Goal: Task Accomplishment & Management: Complete application form

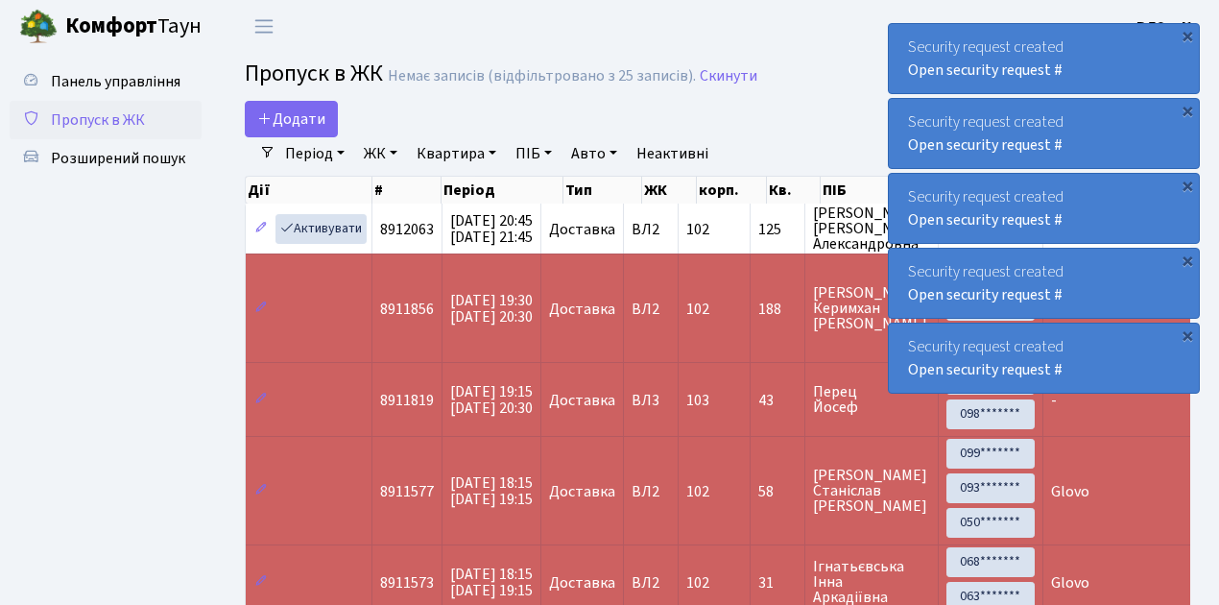
select select "25"
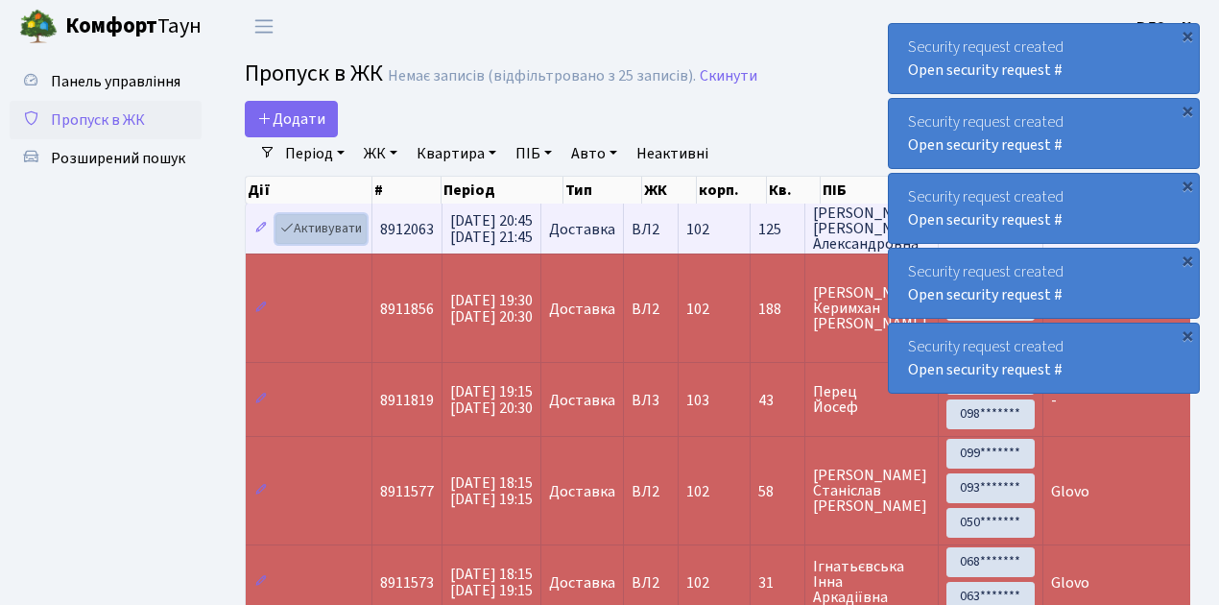
click at [323, 228] on link "Активувати" at bounding box center [320, 229] width 91 height 30
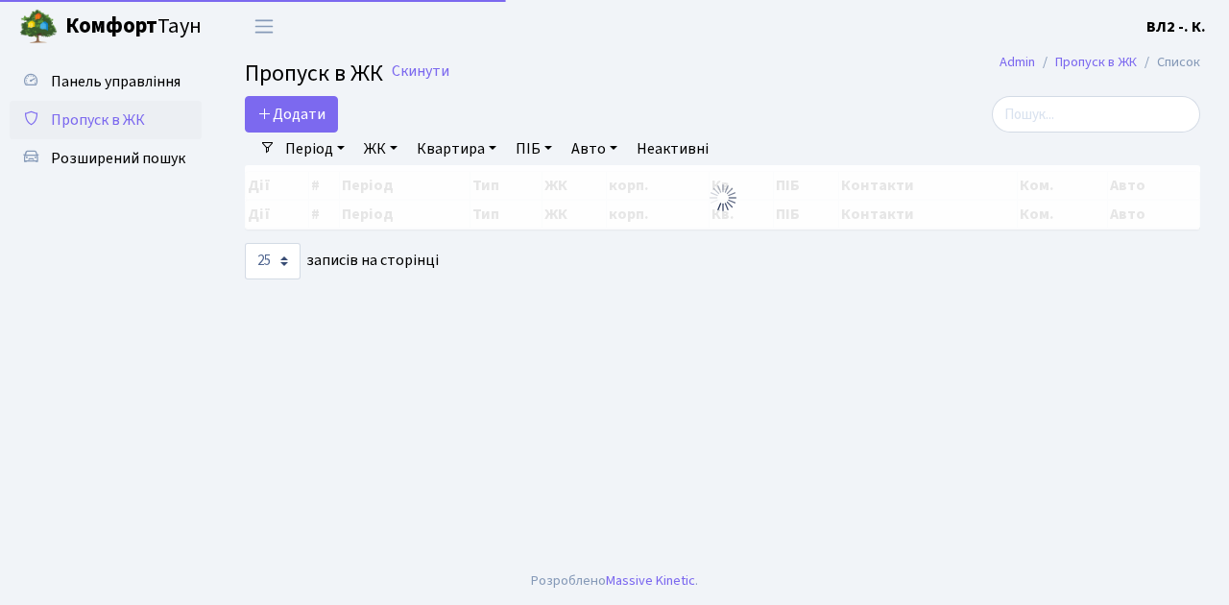
select select "25"
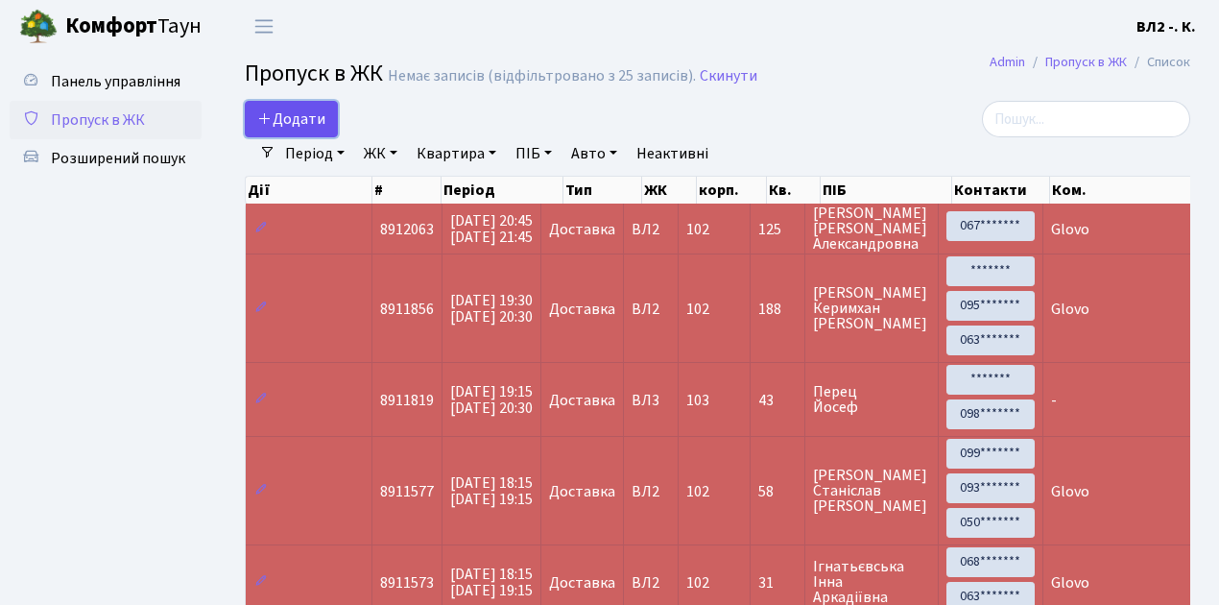
click at [300, 115] on span "Додати" at bounding box center [291, 118] width 68 height 21
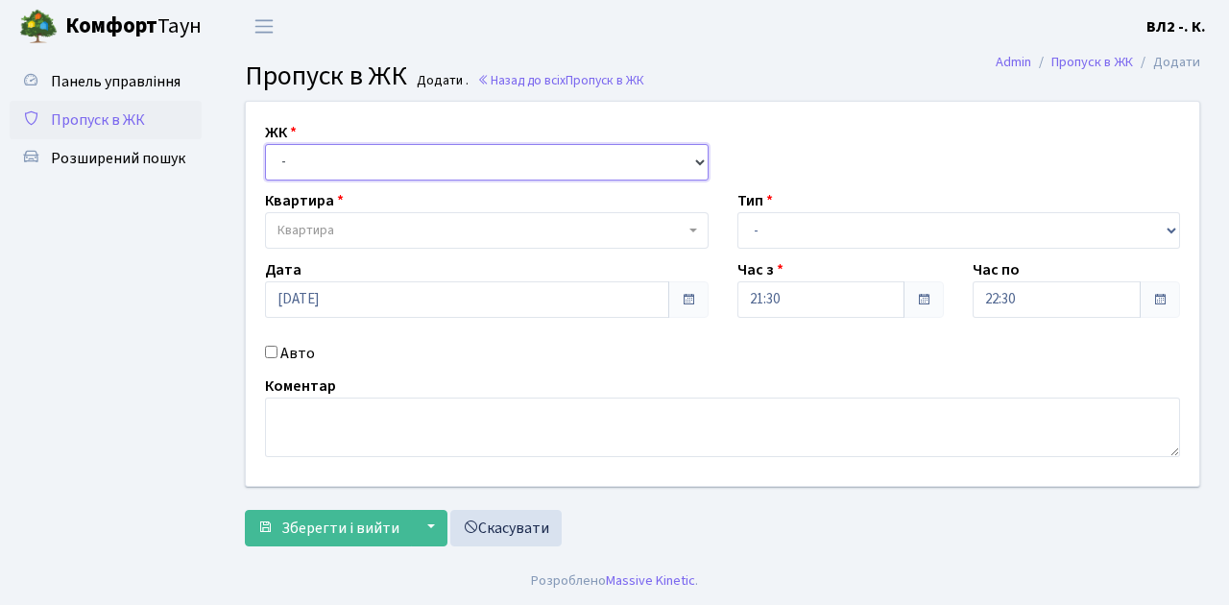
click at [304, 161] on select "- ВЛ1, Ужгородський пров., 4/1 ВЛ2, Голосіївський просп., 76 ВЛ3, пр.Голосіївсь…" at bounding box center [486, 162] width 443 height 36
select select "317"
click at [265, 144] on select "- ВЛ1, Ужгородський пров., 4/1 ВЛ2, Голосіївський просп., 76 ВЛ3, пр.Голосіївсь…" at bounding box center [486, 162] width 443 height 36
select select
click at [341, 233] on span "Квартира" at bounding box center [480, 230] width 407 height 19
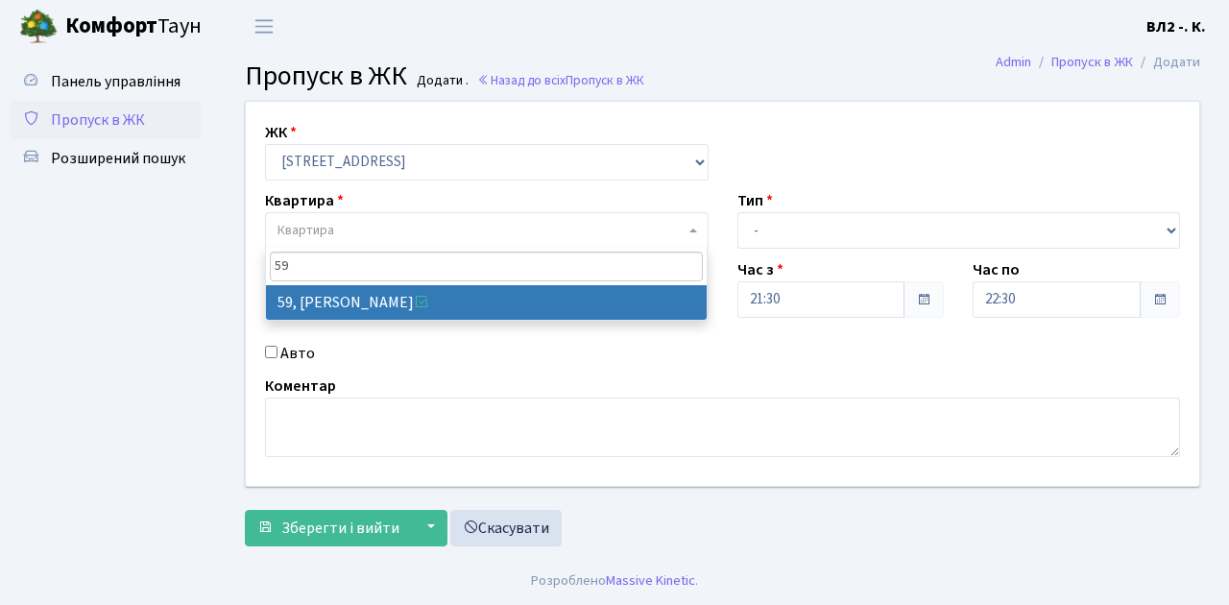
type input "59"
select select "38116"
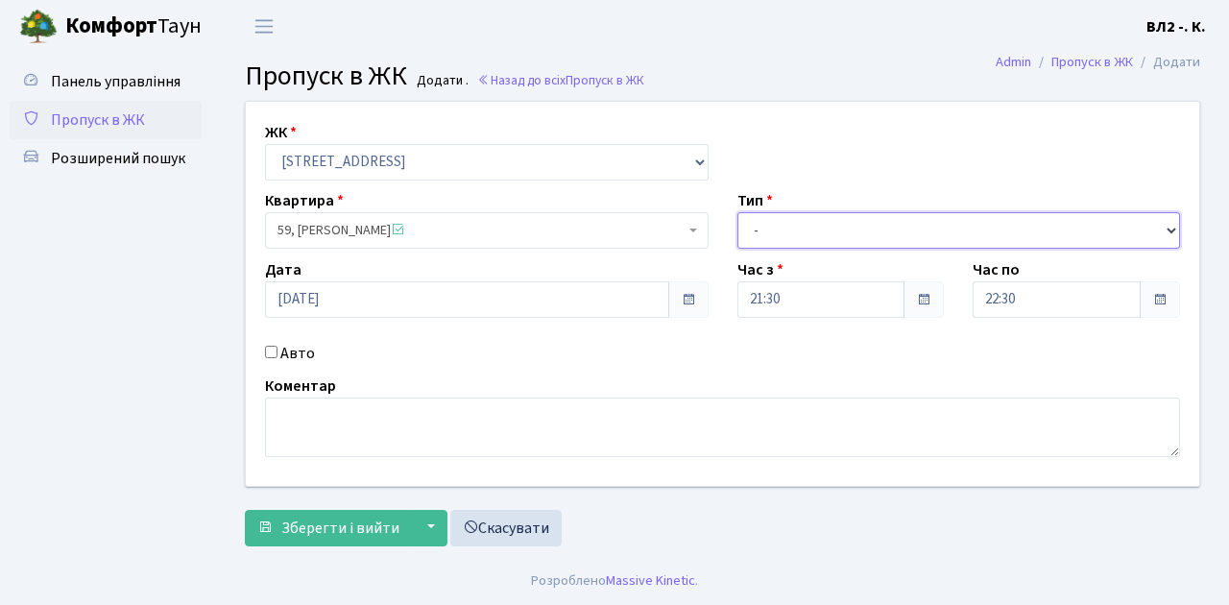
click at [797, 222] on select "- Доставка Таксі Гості Сервіс" at bounding box center [958, 230] width 443 height 36
select select "1"
click at [737, 212] on select "- Доставка Таксі Гості Сервіс" at bounding box center [958, 230] width 443 height 36
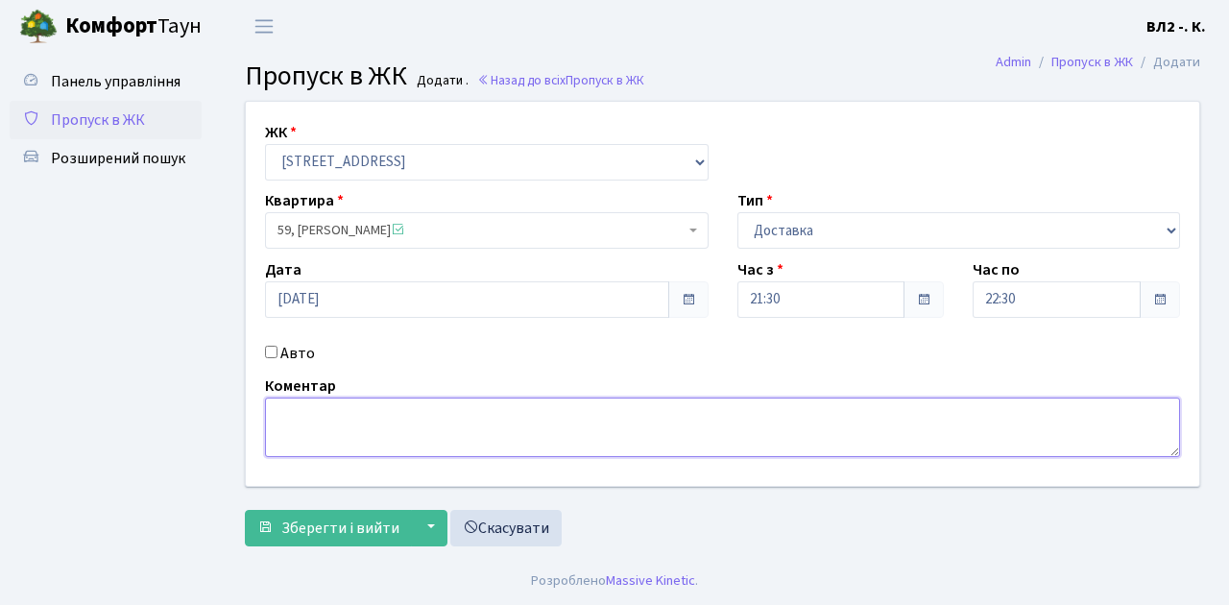
click at [302, 414] on textarea at bounding box center [722, 427] width 915 height 60
type textarea "Glovo"
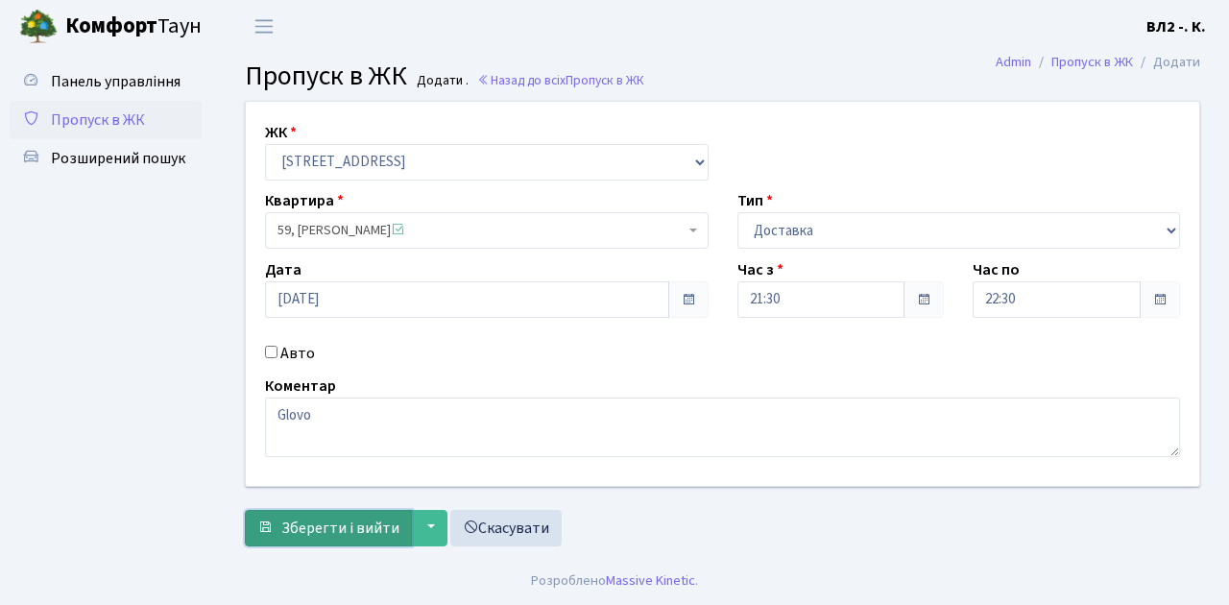
click at [344, 527] on span "Зберегти і вийти" at bounding box center [340, 527] width 118 height 21
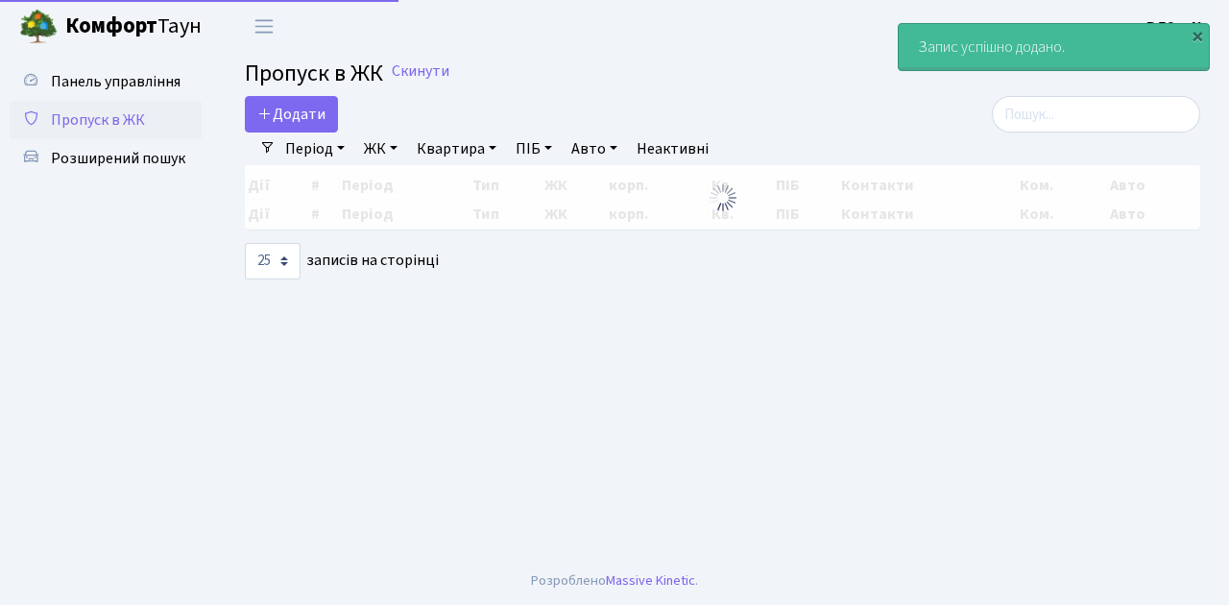
select select "25"
